Goal: Navigation & Orientation: Go to known website

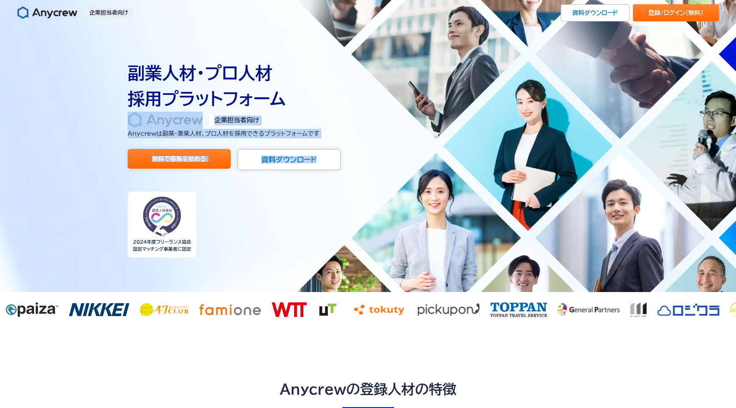
drag, startPoint x: 579, startPoint y: 102, endPoint x: 365, endPoint y: 174, distance: 225.5
click at [365, 174] on div "副業人材・プロ人材 採用プラットフォーム 企業担当者向け Anycrewは副業・兼業人材、プロ人材を 採用できるプラットフォームです 無料で募集を始める 資料…" at bounding box center [368, 159] width 481 height 198
click at [568, 171] on div "副業人材・プロ人材 採用プラットフォーム 企業担当者向け Anycrewは副業・兼業人材、プロ人材を 採用できるプラットフォームです 無料で募集を始める 資料…" at bounding box center [368, 159] width 481 height 198
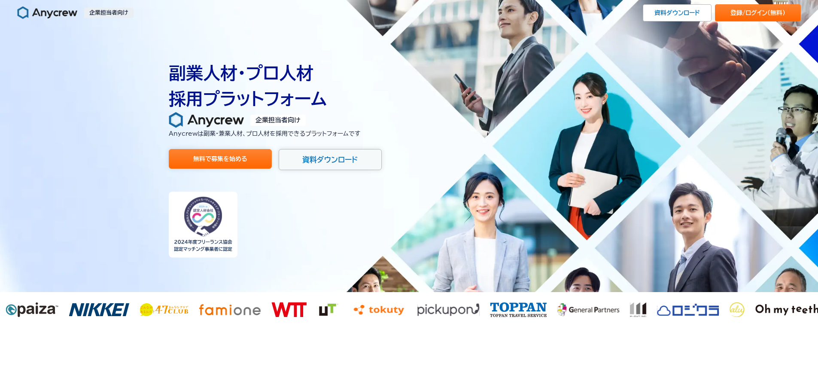
drag, startPoint x: 673, startPoint y: 167, endPoint x: 296, endPoint y: 165, distance: 377.1
click at [296, 165] on div "副業人材・プロ人材 採用プラットフォーム 企業担当者向け Anycrewは副業・兼業人材、プロ人材を 採用できるプラットフォームです 無料で募集を始める 資料…" at bounding box center [409, 146] width 818 height 292
